Goal: Book appointment/travel/reservation

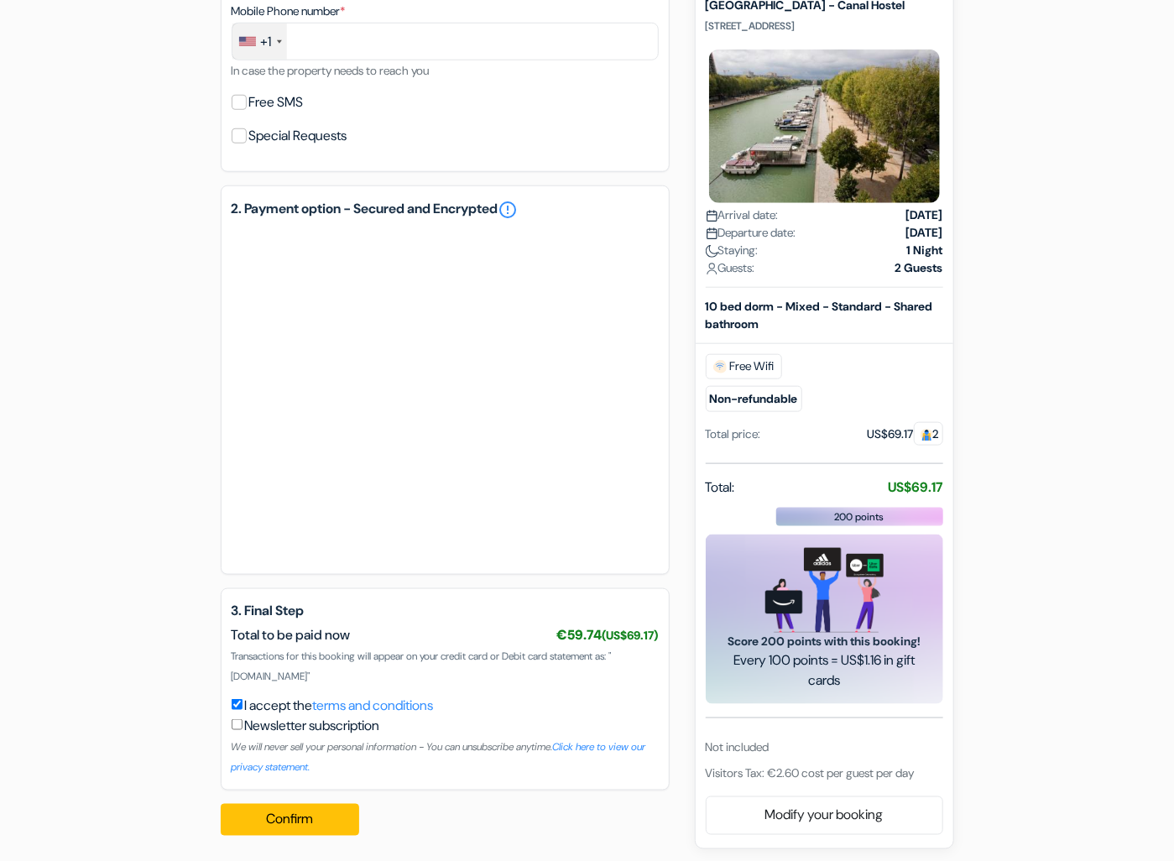
click at [957, 586] on div "add_box [GEOGRAPHIC_DATA] [GEOGRAPHIC_DATA] - Canal Hostel [STREET_ADDRESS] done" at bounding box center [587, 182] width 957 height 1334
click at [973, 656] on div "add_box [GEOGRAPHIC_DATA] [GEOGRAPHIC_DATA] - Canal Hostel [STREET_ADDRESS] done" at bounding box center [587, 182] width 957 height 1334
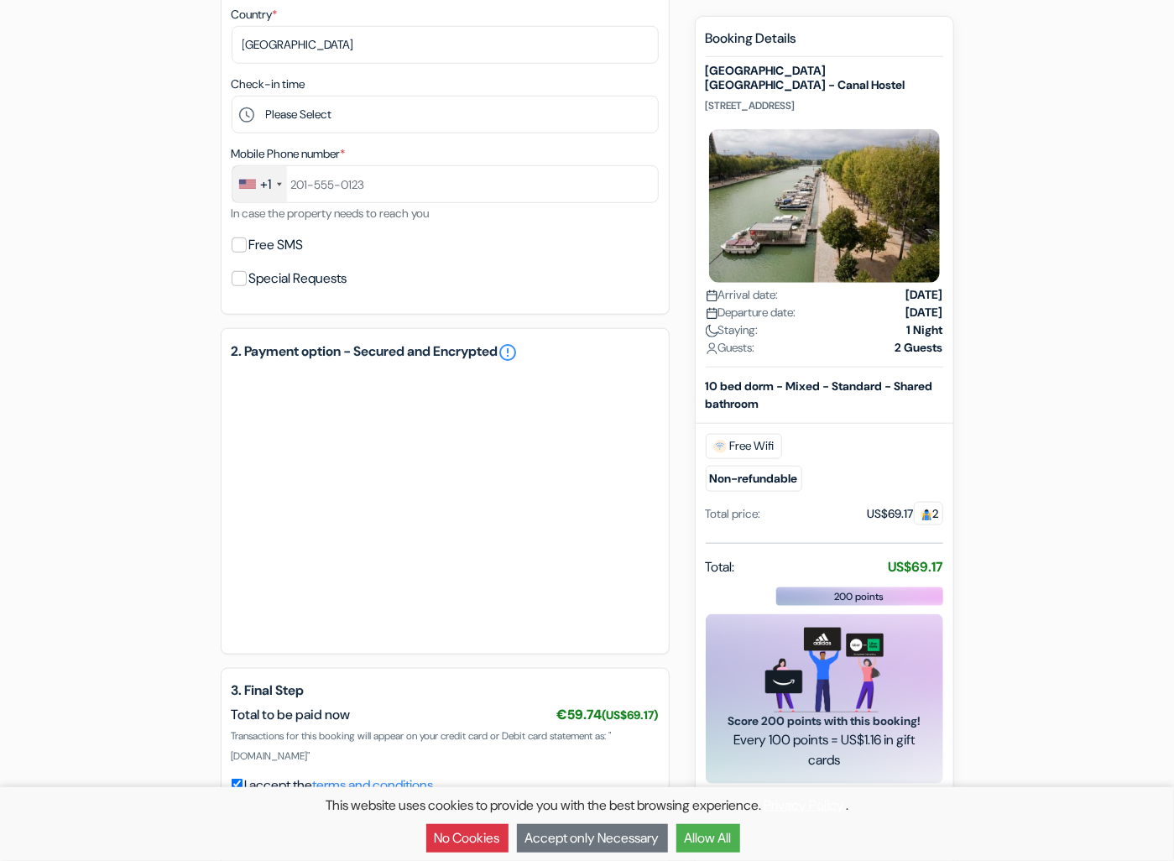
scroll to position [575, 0]
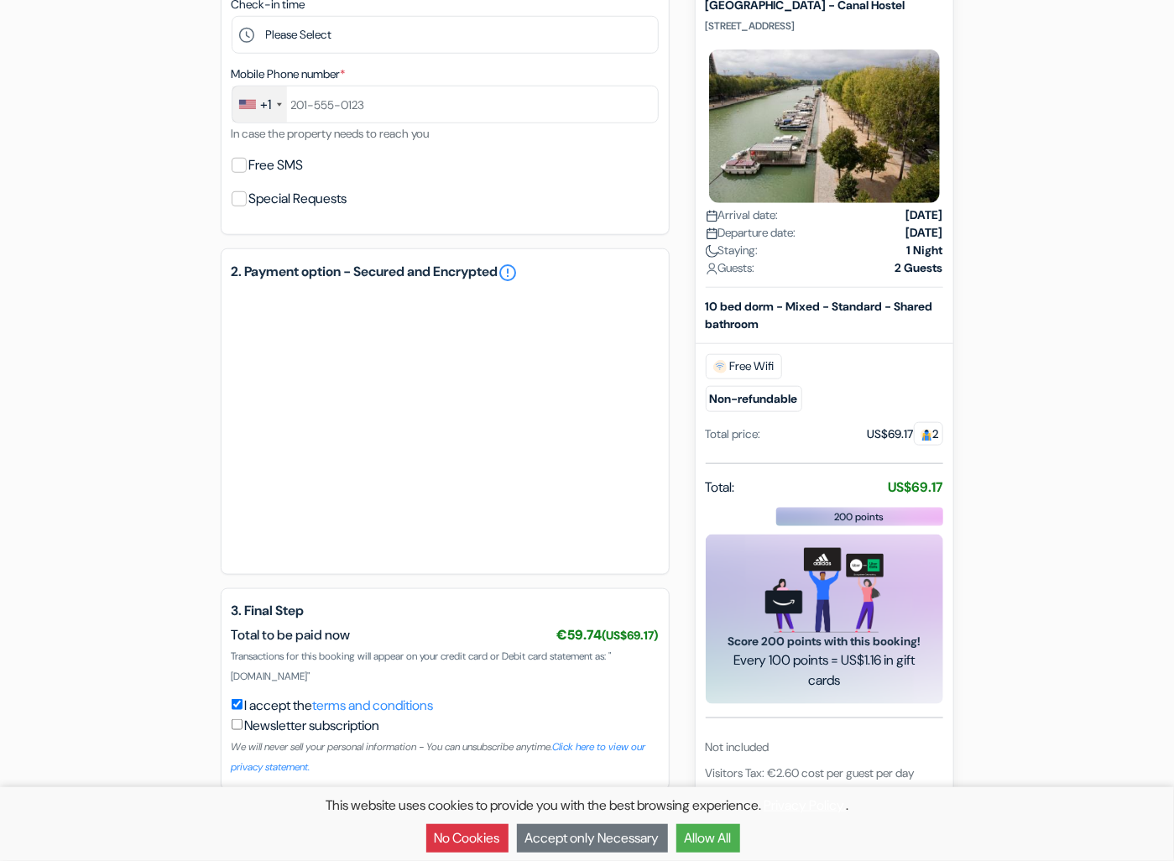
click at [1023, 670] on div "add_box [GEOGRAPHIC_DATA] [GEOGRAPHIC_DATA] - Canal Hostel [STREET_ADDRESS] done" at bounding box center [587, 213] width 957 height 1271
click at [761, 425] on div "Total price:" at bounding box center [733, 434] width 55 height 18
click at [429, 697] on link "terms and conditions" at bounding box center [373, 705] width 121 height 18
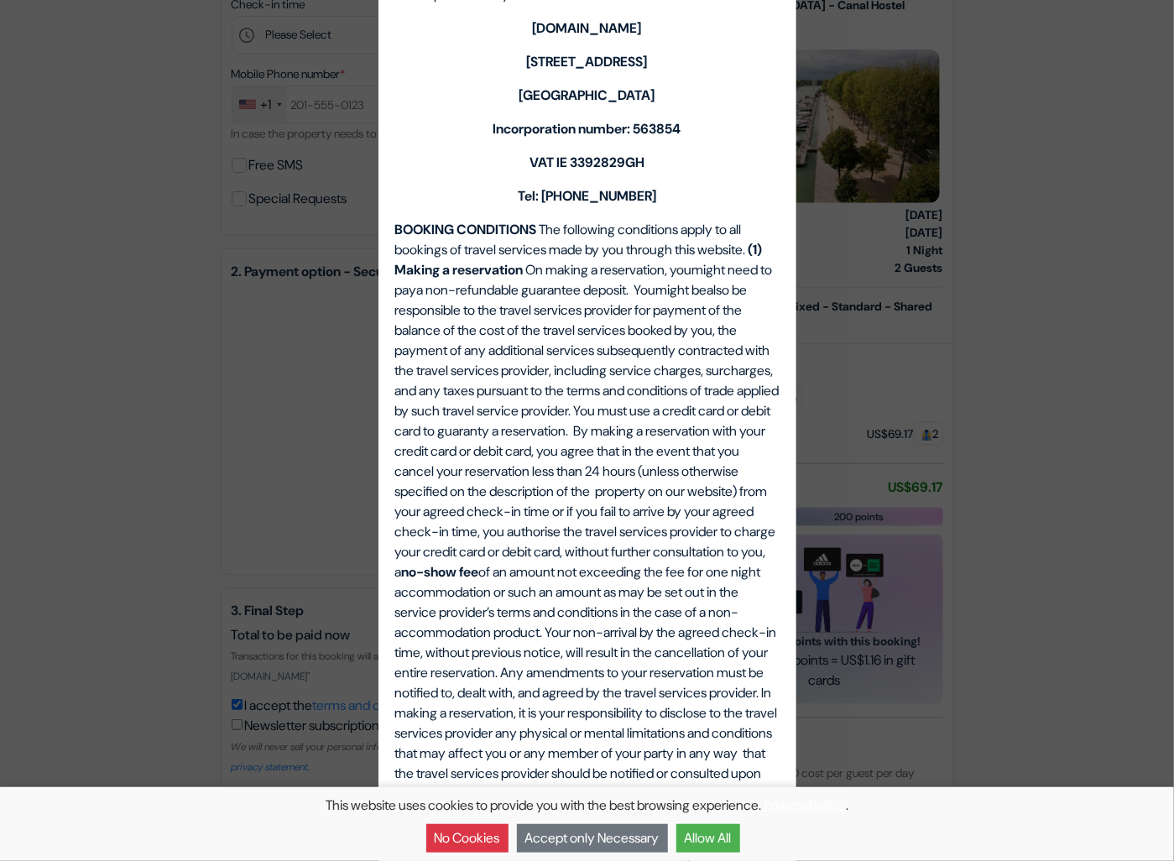
scroll to position [0, 0]
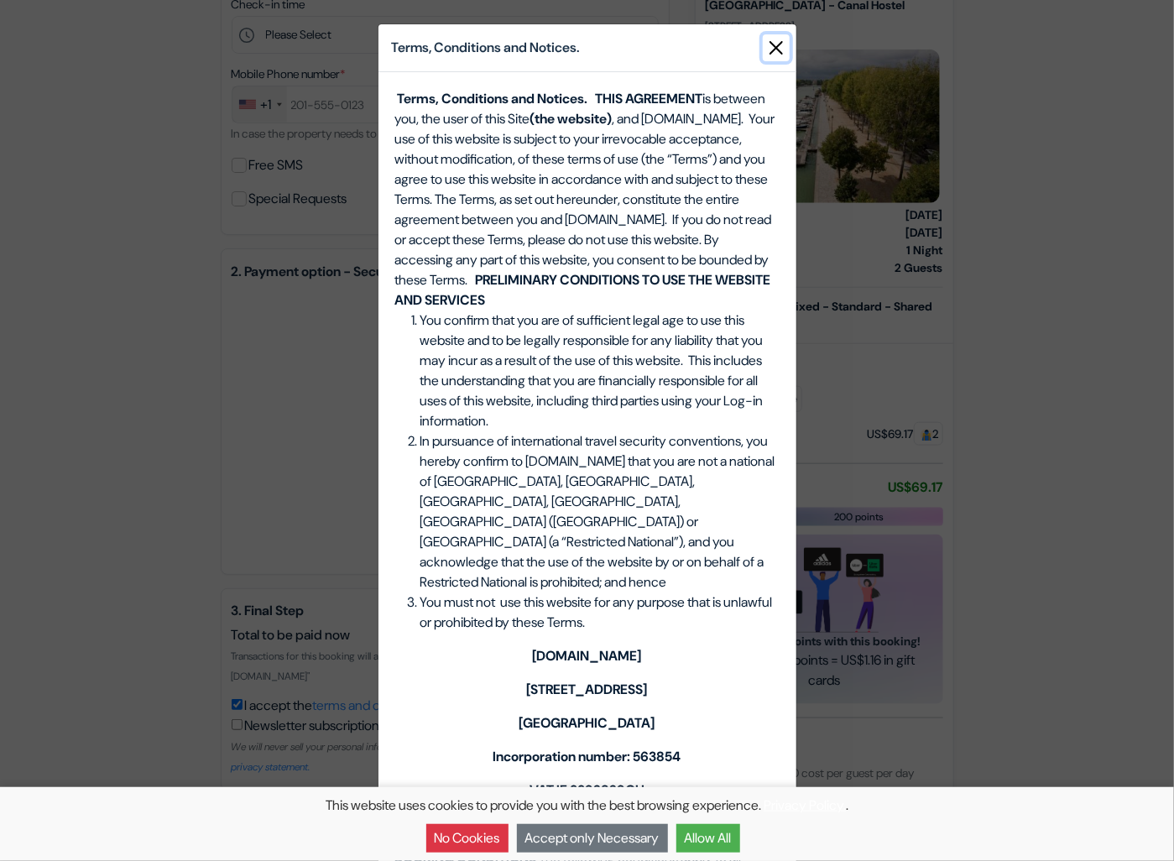
click at [773, 46] on button "Close" at bounding box center [776, 47] width 27 height 27
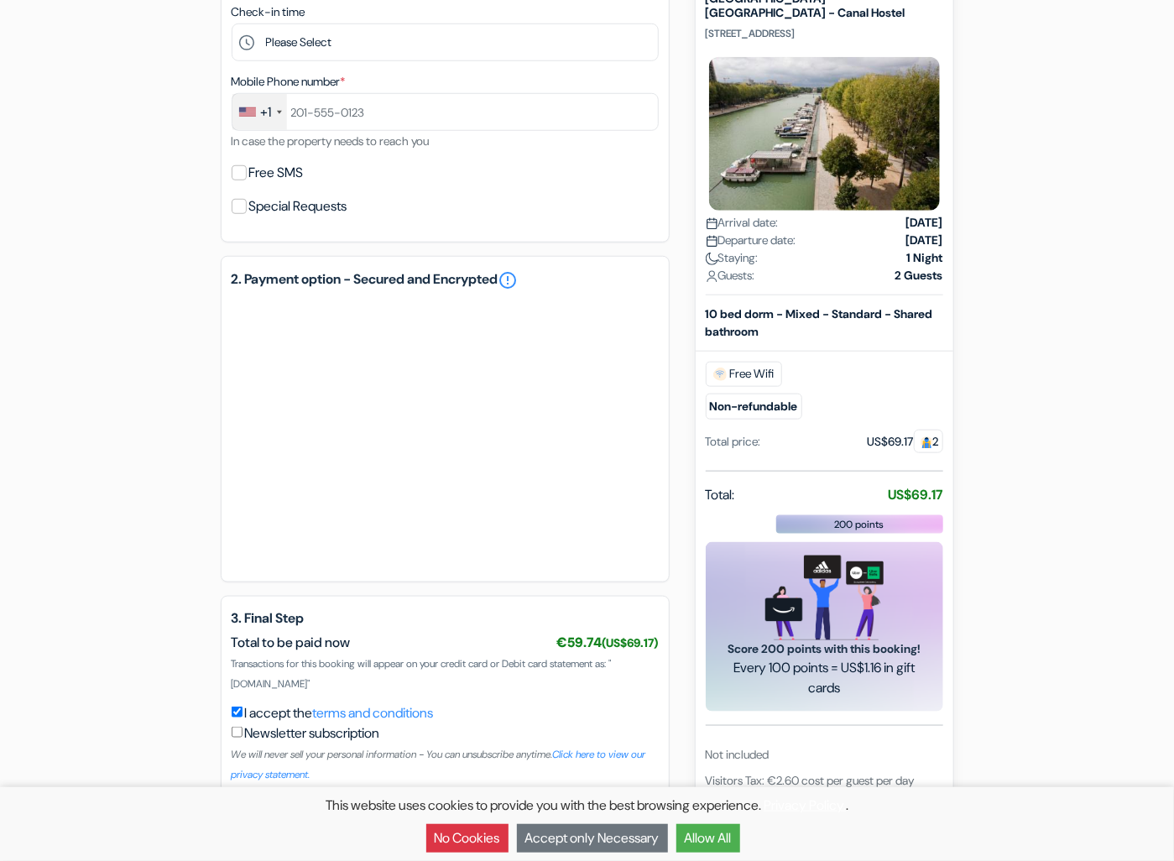
scroll to position [575, 0]
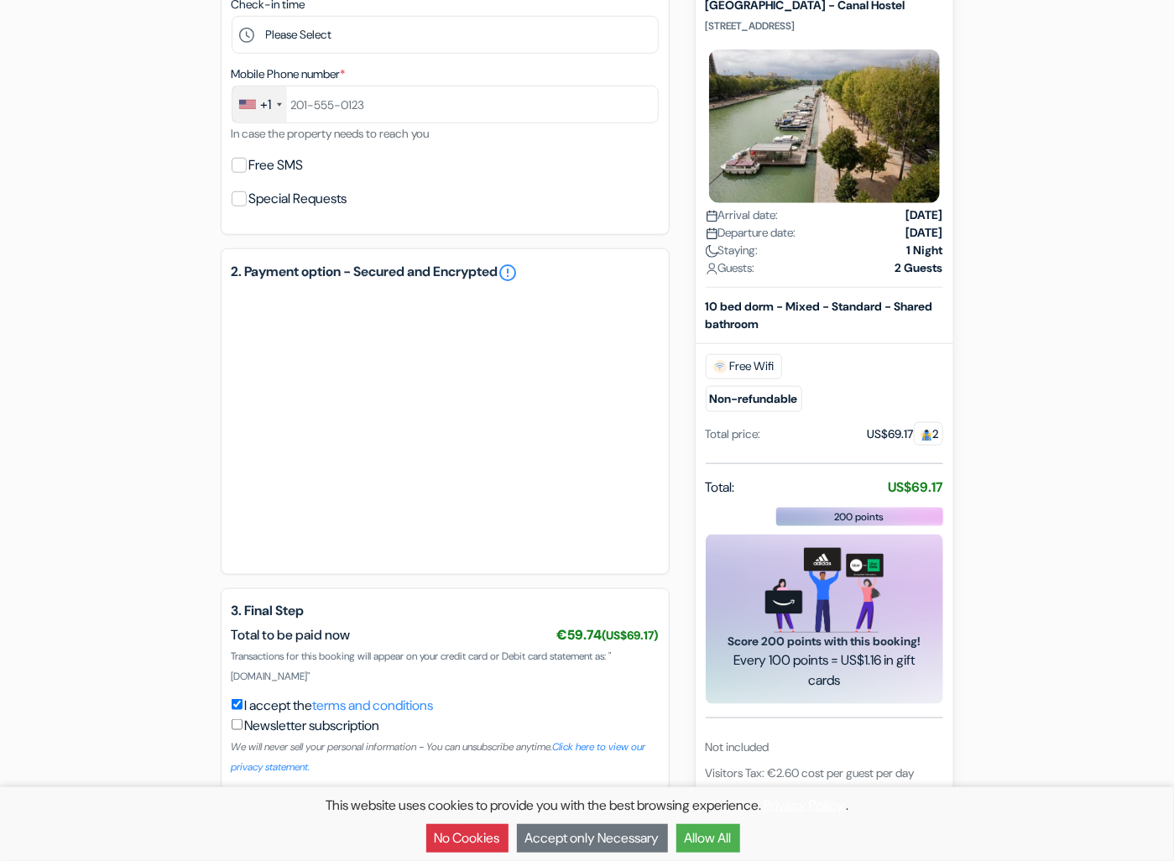
click at [724, 838] on button "Allow All" at bounding box center [708, 838] width 64 height 29
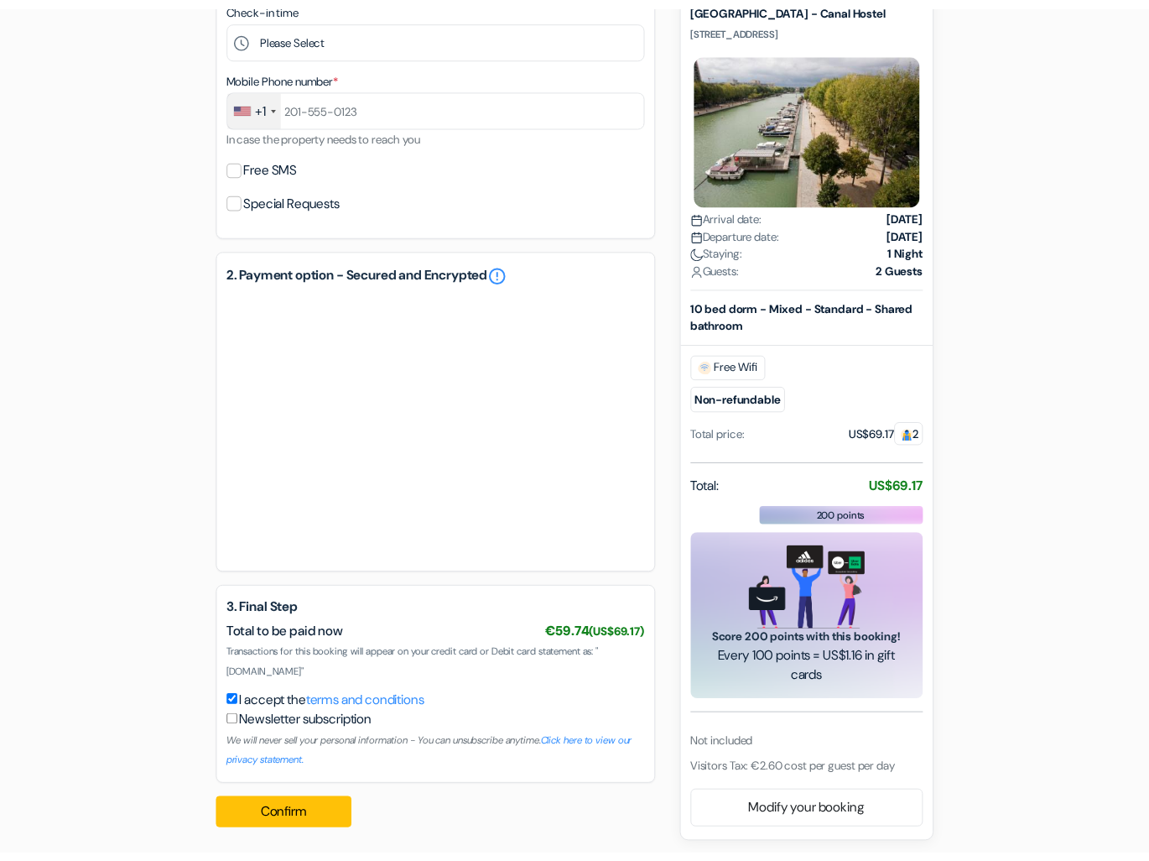
scroll to position [0, 0]
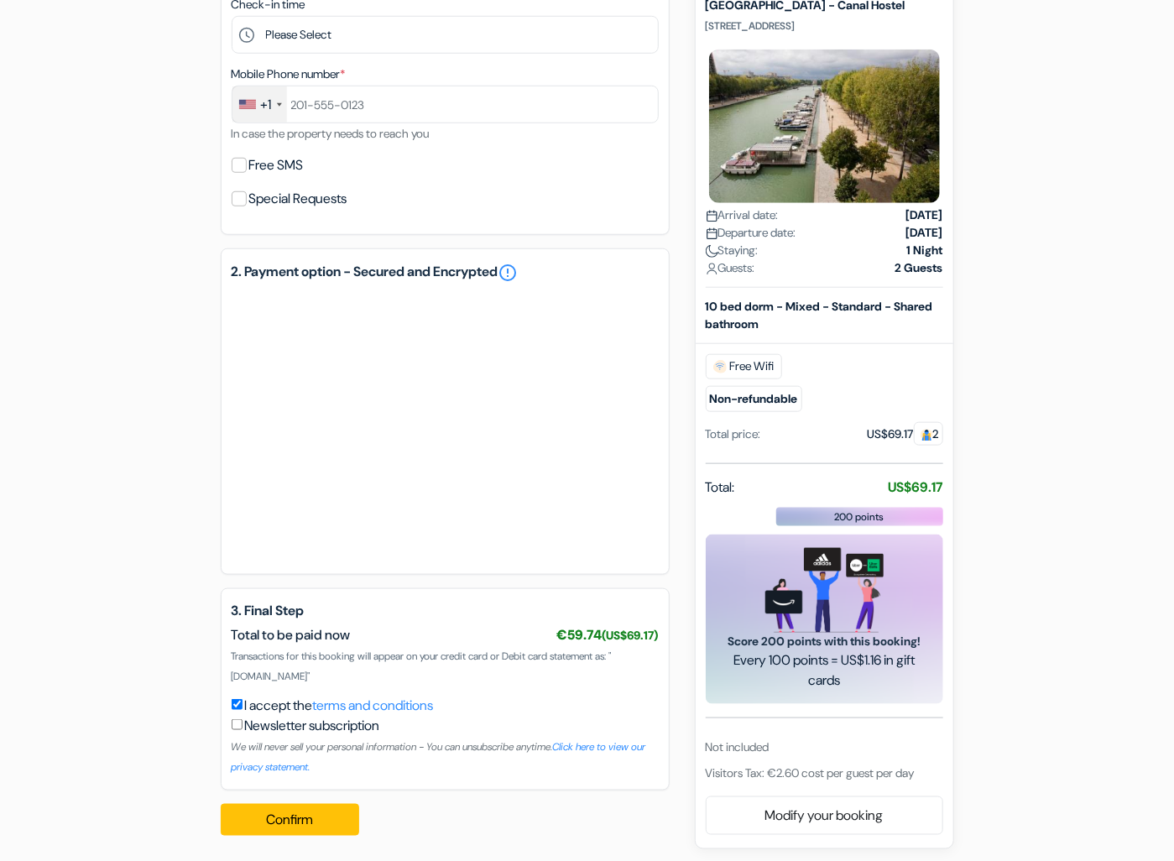
click at [1014, 127] on div "add_box [GEOGRAPHIC_DATA] [GEOGRAPHIC_DATA] - Canal Hostel [STREET_ADDRESS] done" at bounding box center [587, 213] width 957 height 1271
